Goal: Task Accomplishment & Management: Complete application form

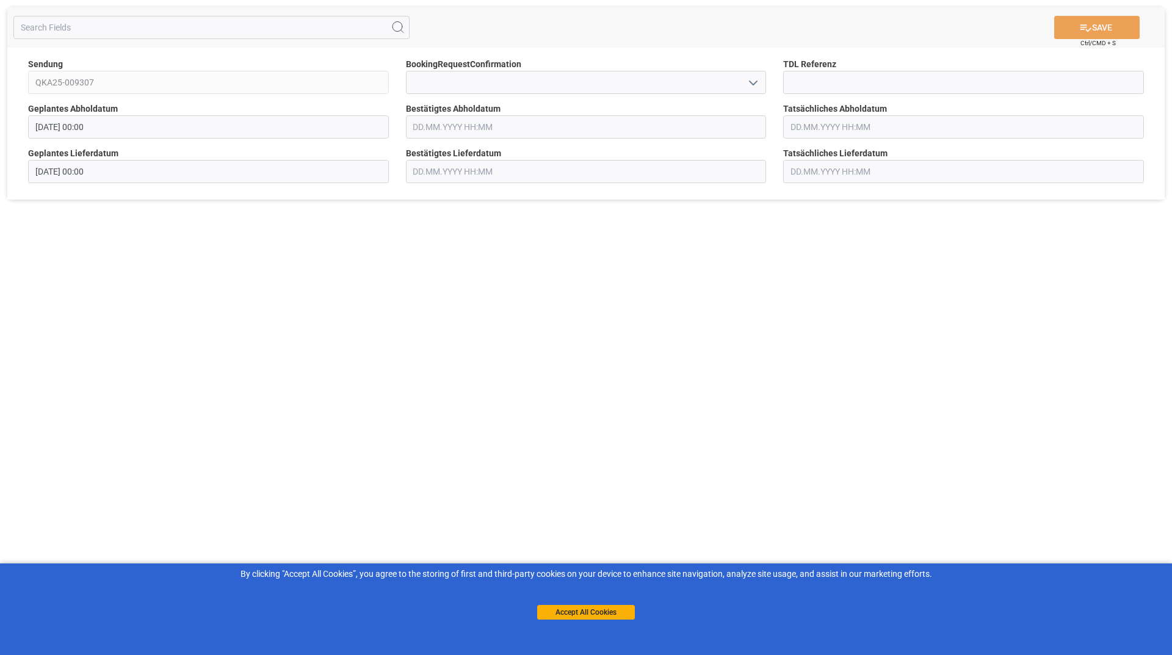
click at [751, 74] on button "open menu" at bounding box center [752, 82] width 18 height 19
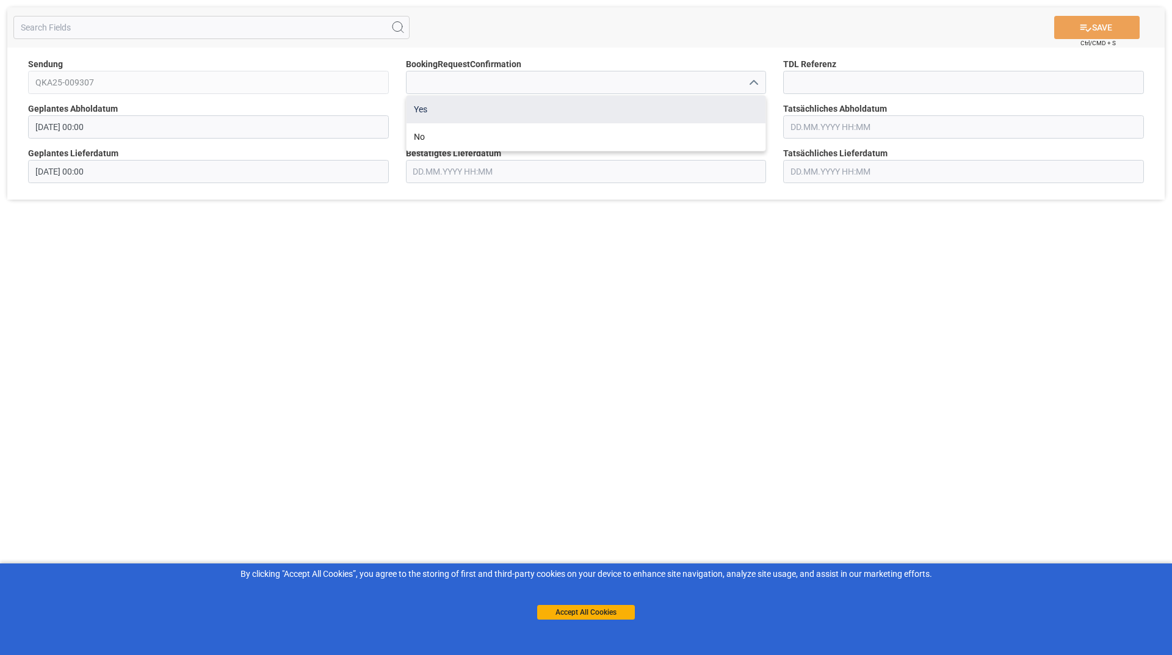
click at [555, 112] on div "Yes" at bounding box center [587, 109] width 360 height 27
type input "Yes"
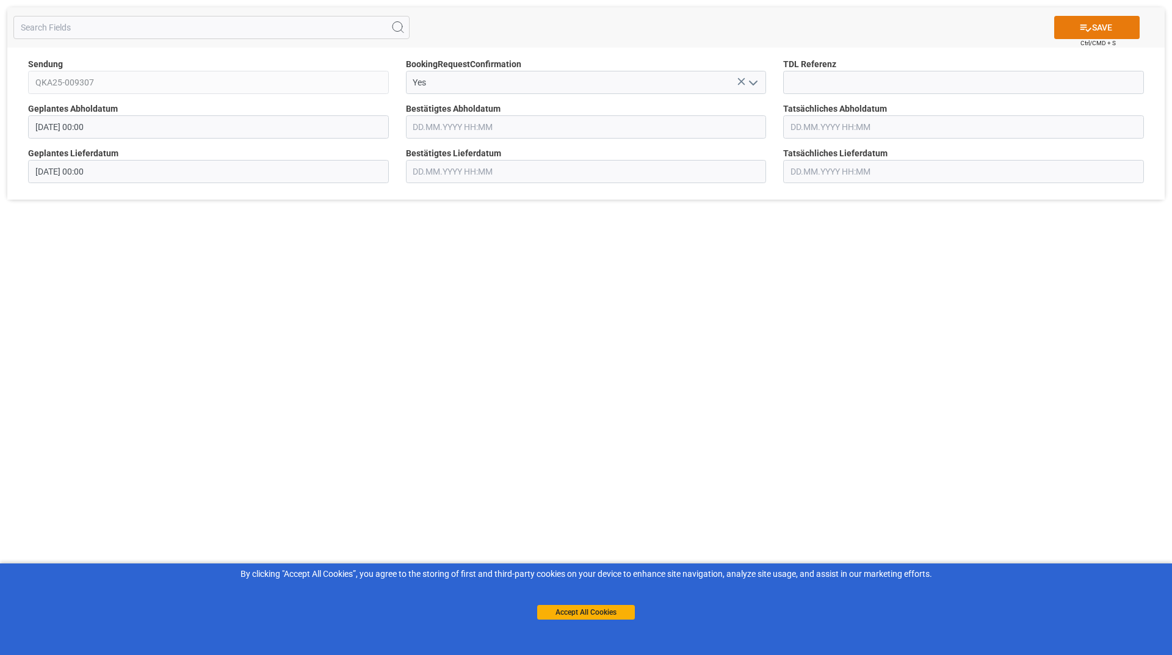
click at [1092, 25] on button "SAVE" at bounding box center [1096, 27] width 85 height 23
click at [487, 74] on input at bounding box center [586, 82] width 361 height 23
click at [752, 90] on icon "open menu" at bounding box center [753, 83] width 15 height 15
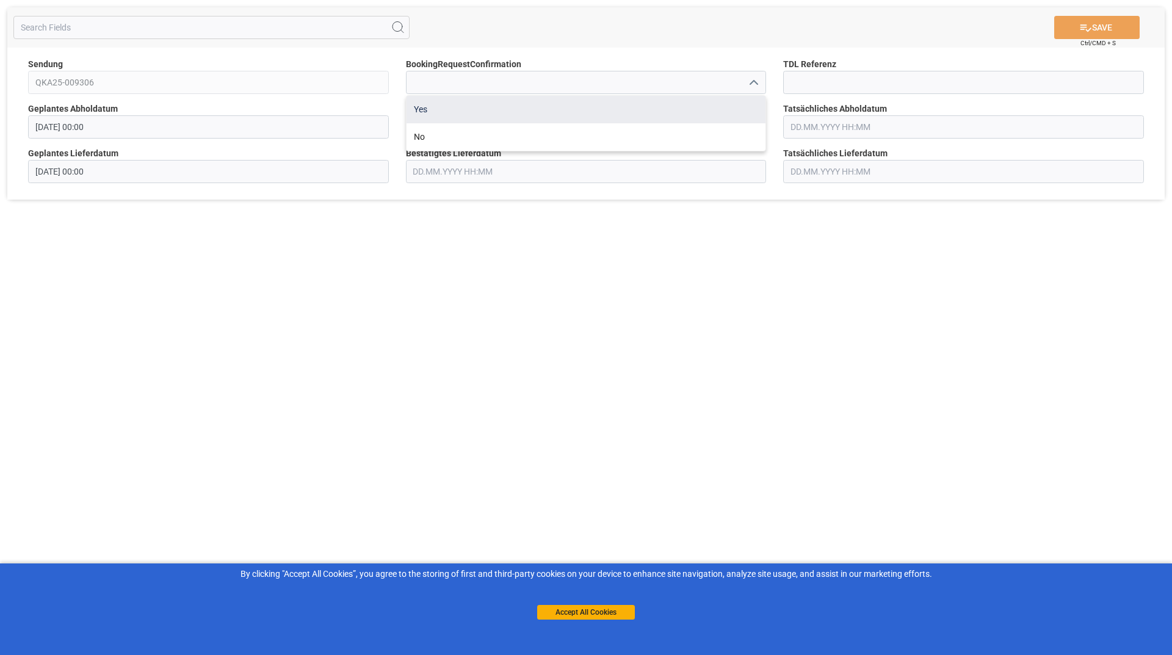
click at [521, 111] on div "Yes" at bounding box center [587, 109] width 360 height 27
type input "Yes"
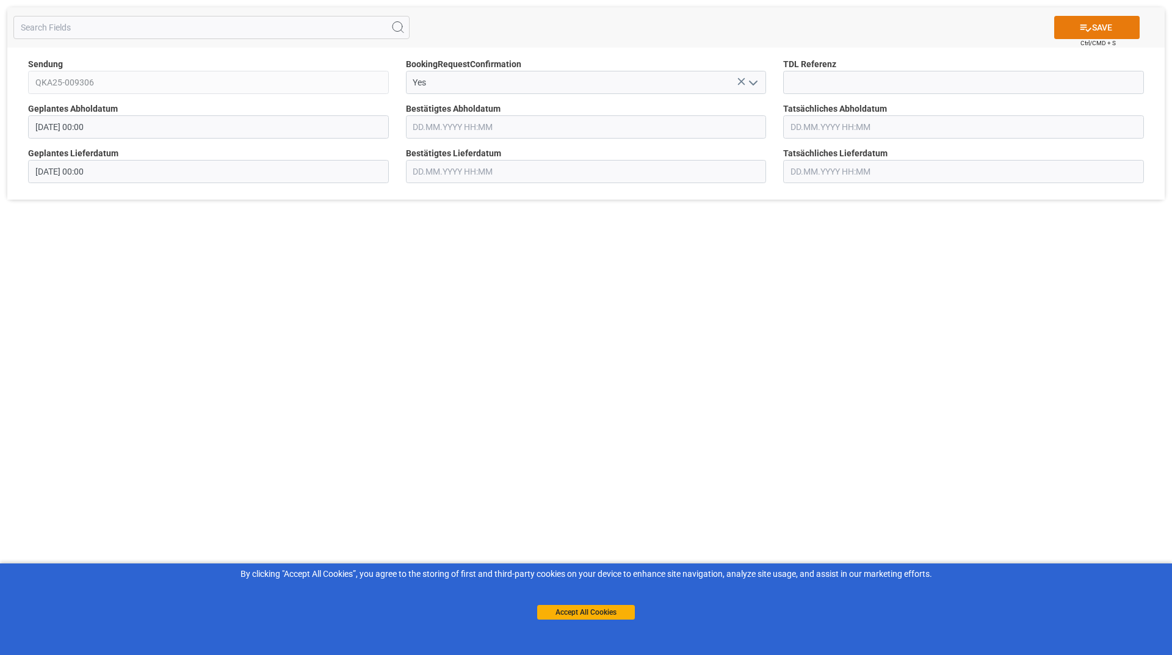
click at [1082, 38] on button "SAVE" at bounding box center [1096, 27] width 85 height 23
